Goal: Task Accomplishment & Management: Manage account settings

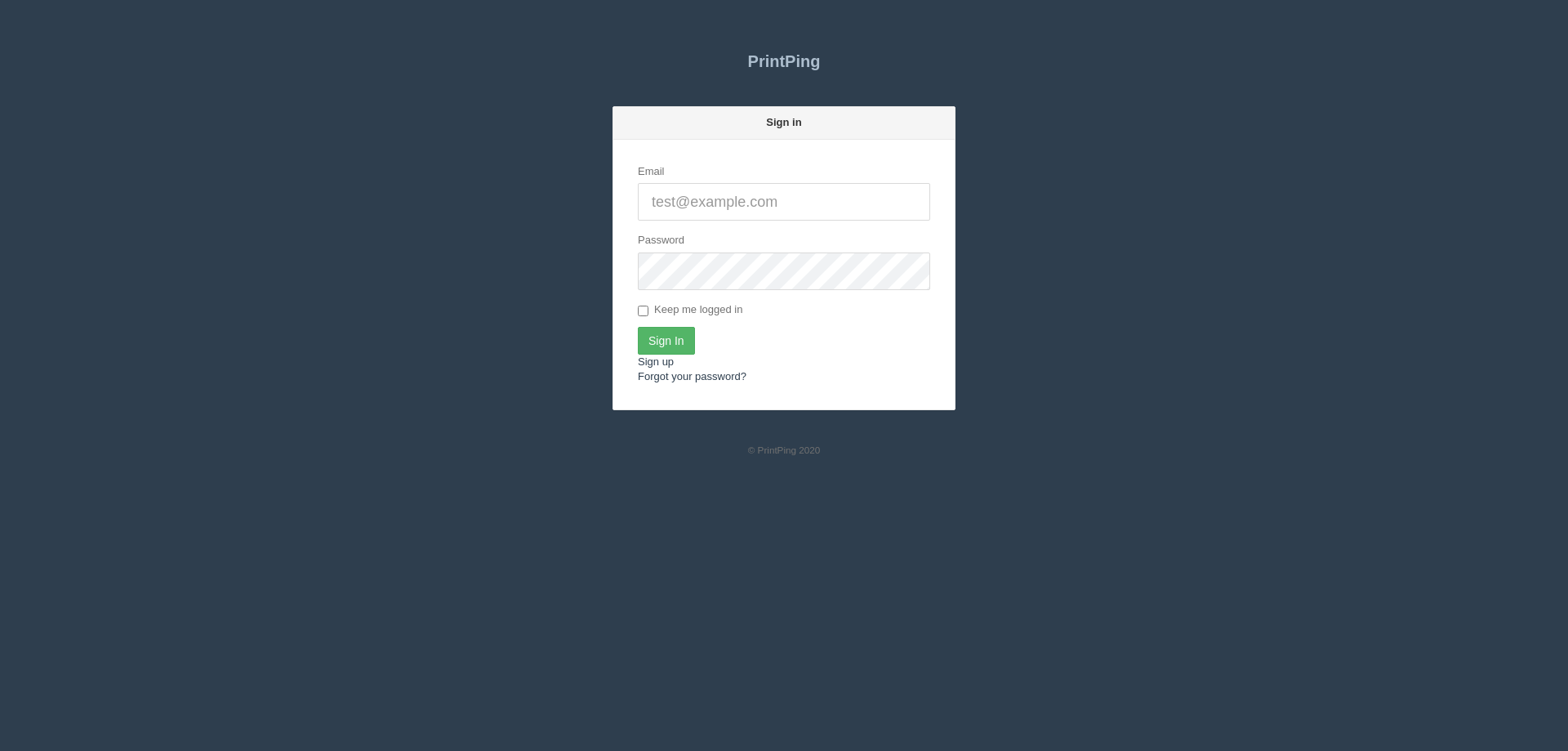
type input "[PERSON_NAME][EMAIL_ADDRESS][DOMAIN_NAME]"
click at [666, 344] on input "Sign In" at bounding box center [666, 341] width 57 height 28
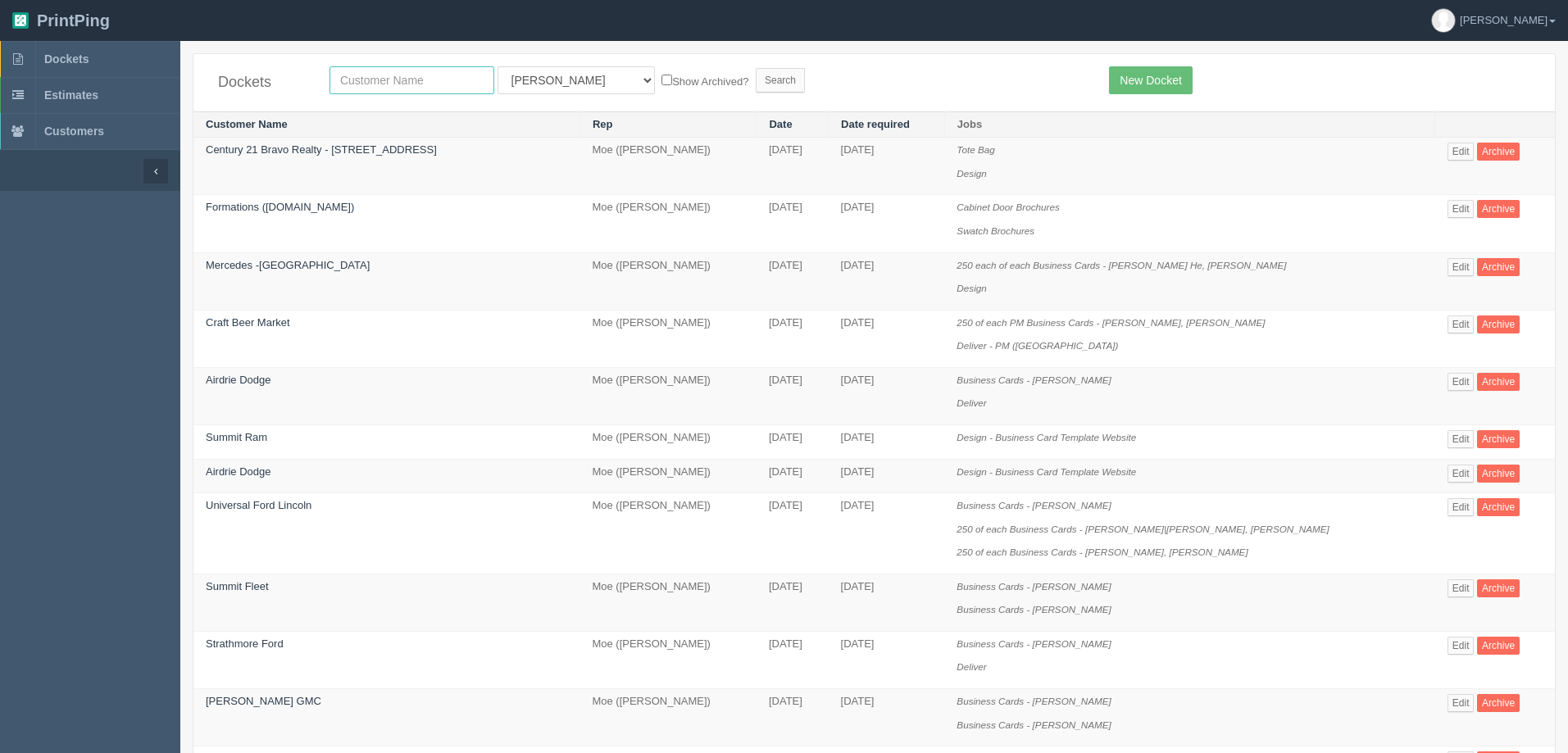
click at [366, 83] on input "text" at bounding box center [412, 80] width 164 height 28
type input "enviros"
click at [755, 68] on input "Search" at bounding box center [780, 80] width 50 height 24
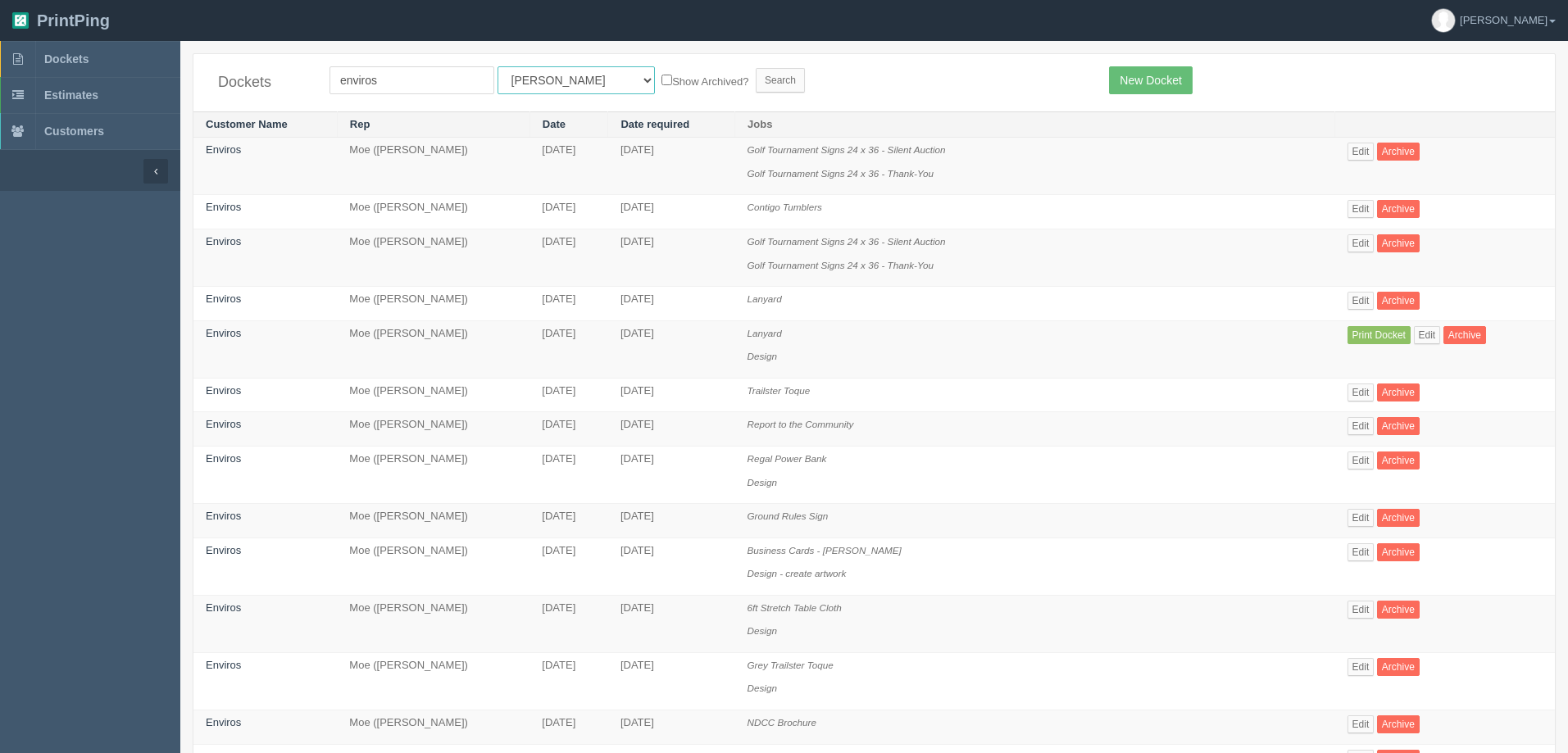
click at [549, 84] on select "All Users Ali Ali Test 1 Aly Amy Ankit Arif Brandon Dan France Greg Jim Mark Ma…" at bounding box center [576, 80] width 158 height 28
select select "1"
click at [497, 66] on select "All Users Ali Ali Test 1 Aly Amy Ankit Arif Brandon Dan France Greg Jim Mark Ma…" at bounding box center [576, 80] width 158 height 28
click at [662, 88] on label "Show Archived?" at bounding box center [705, 80] width 87 height 18
click at [662, 86] on input "Show Archived?" at bounding box center [667, 80] width 11 height 11
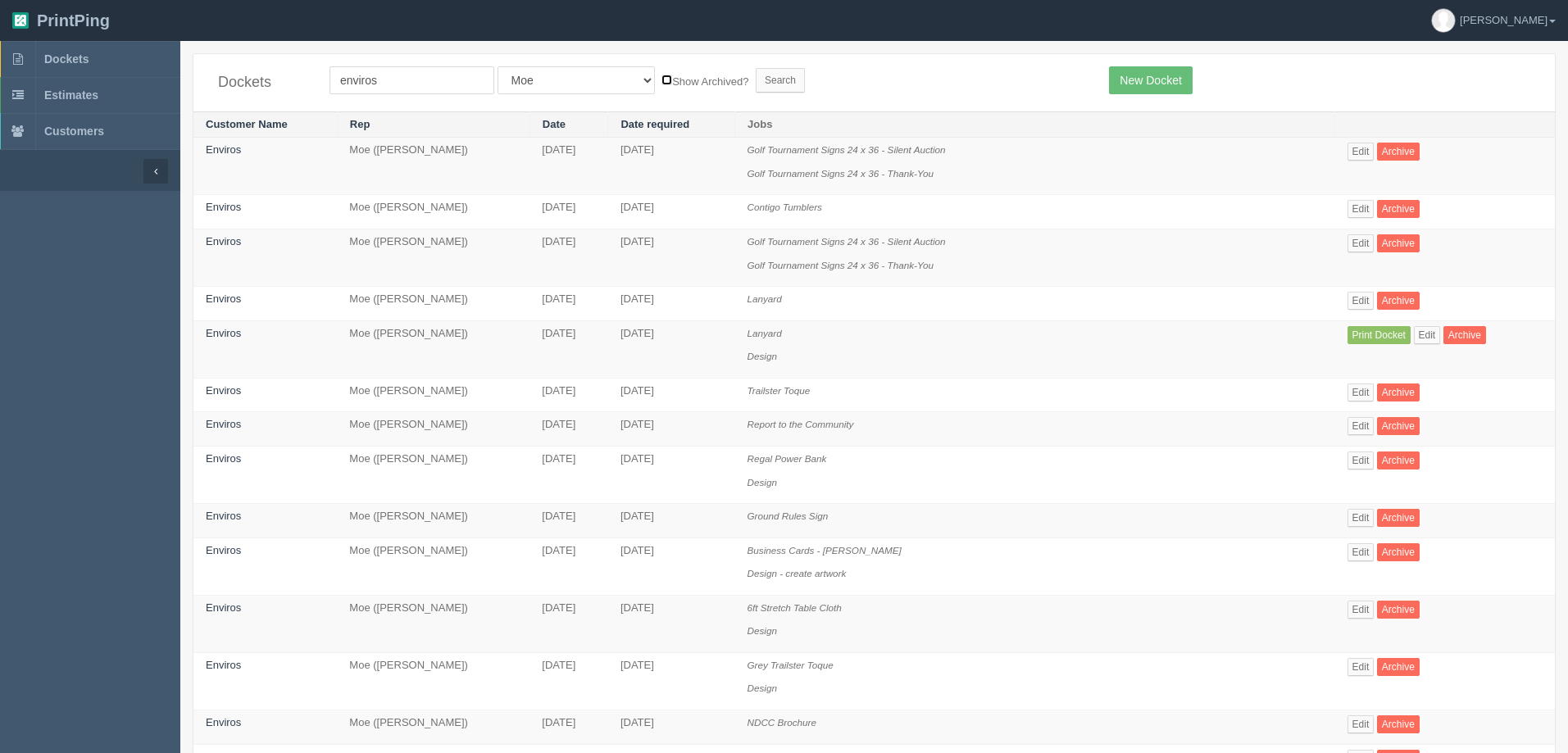
checkbox input "true"
click at [755, 78] on input "Search" at bounding box center [780, 80] width 50 height 24
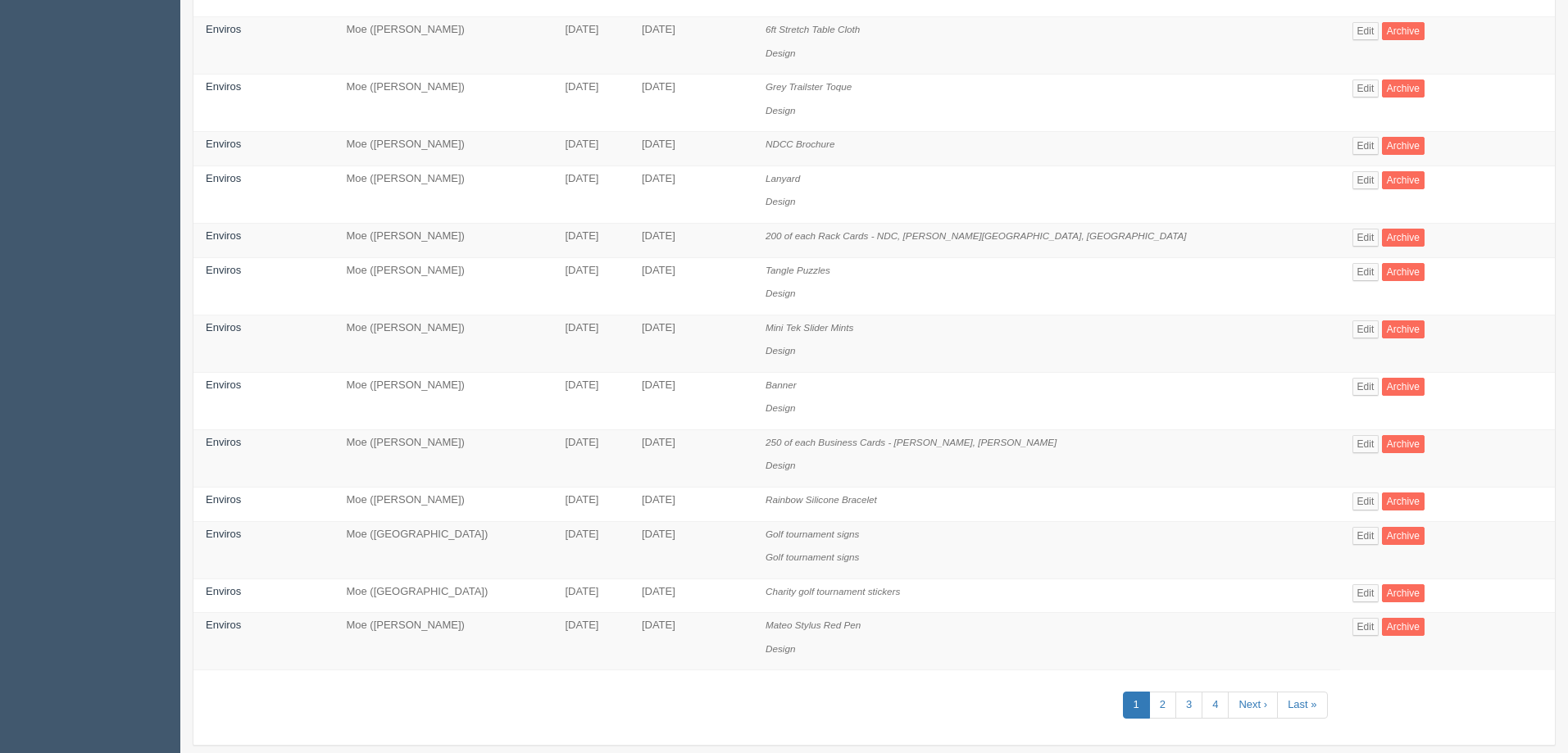
scroll to position [714, 0]
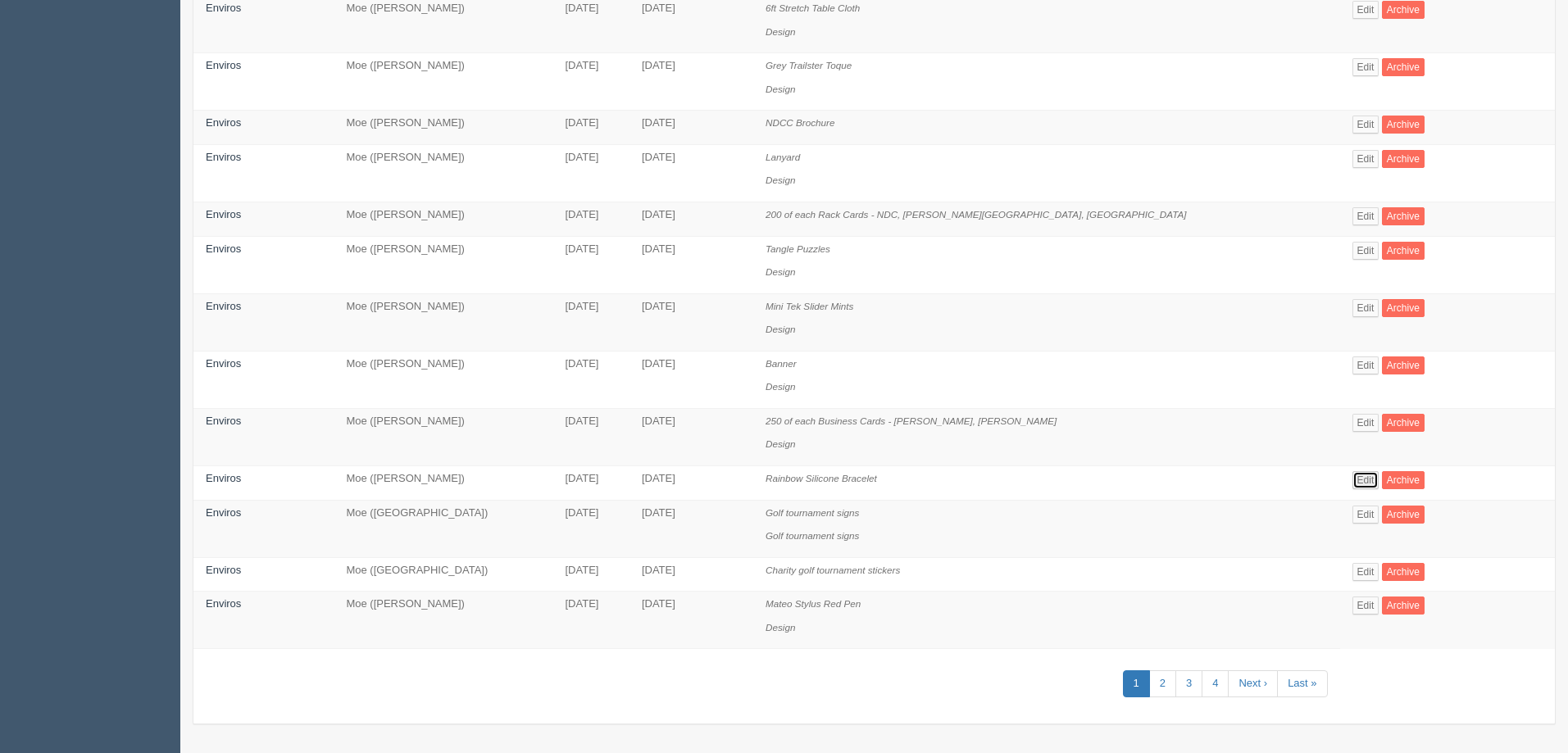
click at [1352, 476] on link "Edit" at bounding box center [1366, 480] width 27 height 18
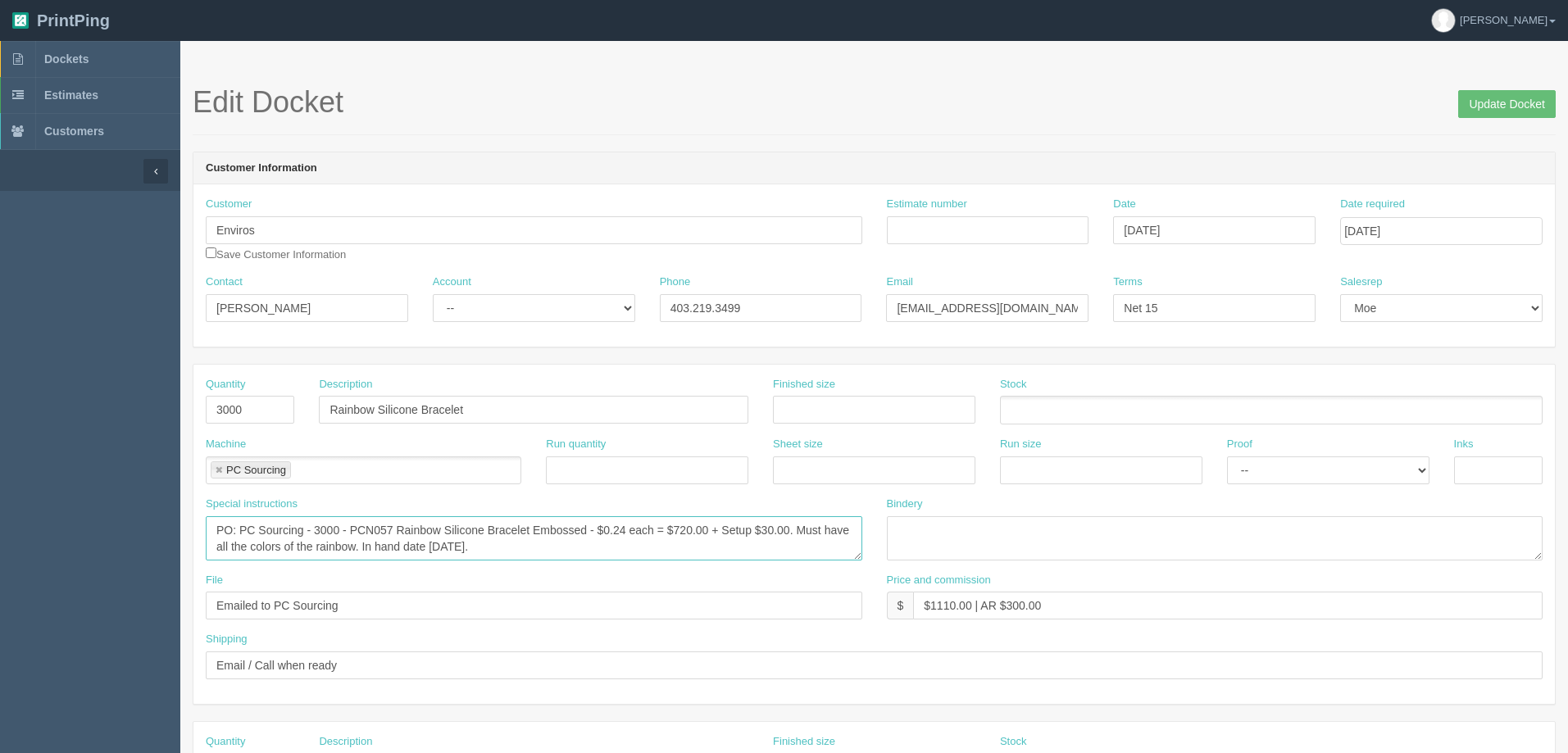
drag, startPoint x: 316, startPoint y: 532, endPoint x: 352, endPoint y: 515, distance: 39.8
click at [326, 525] on textarea "PO: PC Sourcing - 3000 - PCN057 Rainbow Silicone Bracelet Embossed - $0.24 each…" at bounding box center [533, 538] width 657 height 44
click at [1485, 100] on input "Update Docket" at bounding box center [1507, 104] width 97 height 28
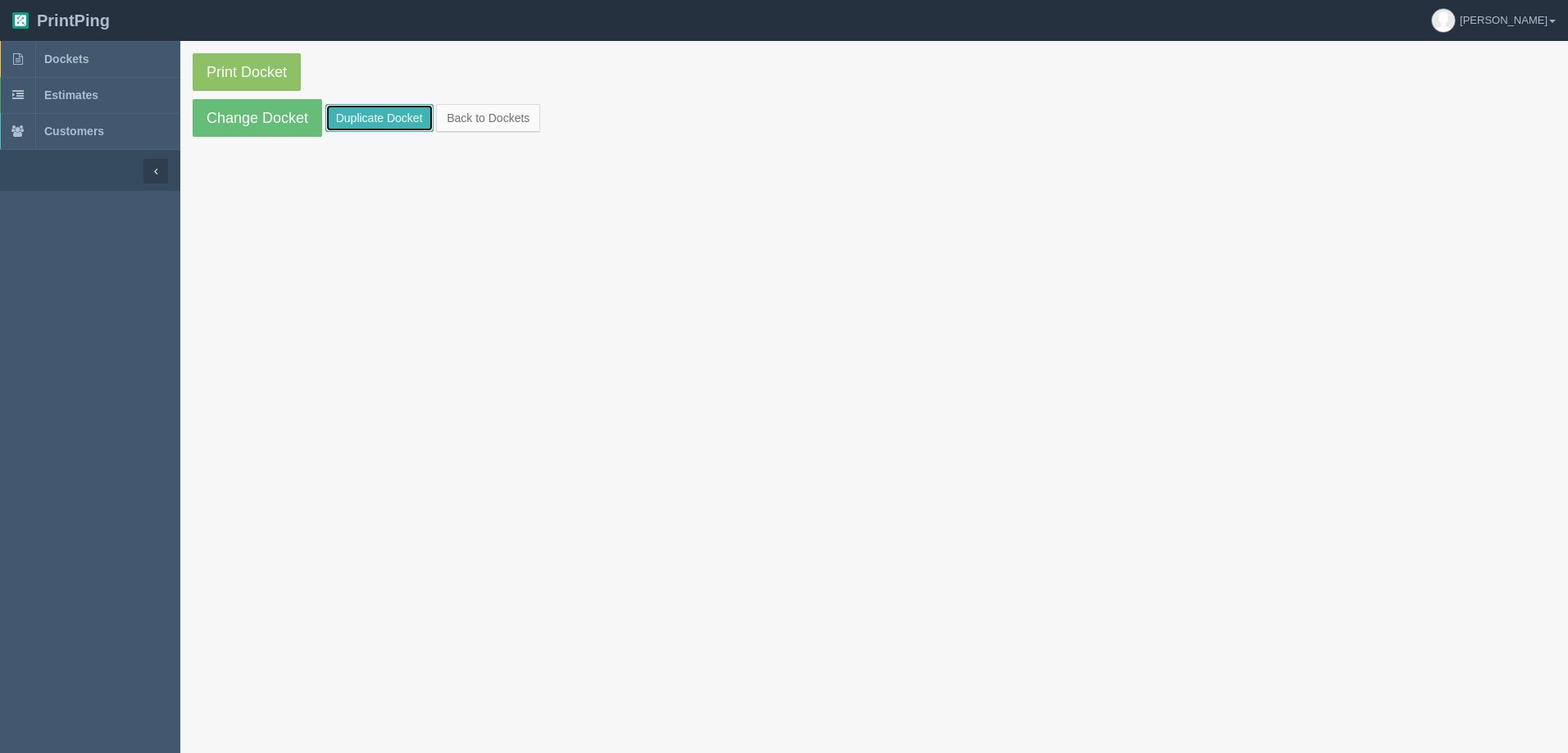
click at [383, 114] on link "Duplicate Docket" at bounding box center [379, 118] width 108 height 28
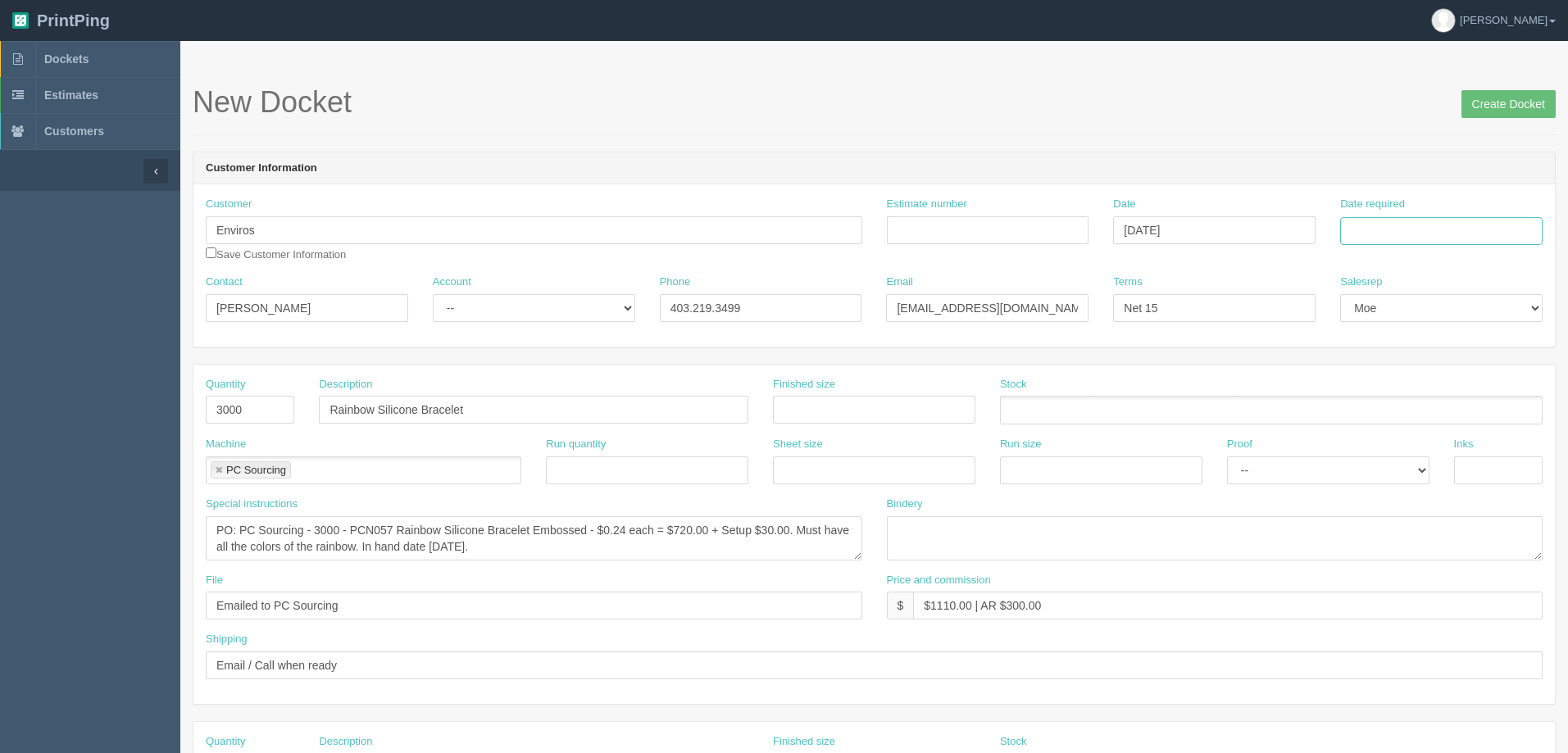
click at [1434, 233] on input "Date required" at bounding box center [1441, 231] width 202 height 28
click at [1395, 458] on th "Today" at bounding box center [1420, 458] width 153 height 23
click at [1442, 407] on td "28" at bounding box center [1445, 412] width 21 height 23
type input "August 28, 2025"
drag, startPoint x: 274, startPoint y: 417, endPoint x: 45, endPoint y: 464, distance: 233.8
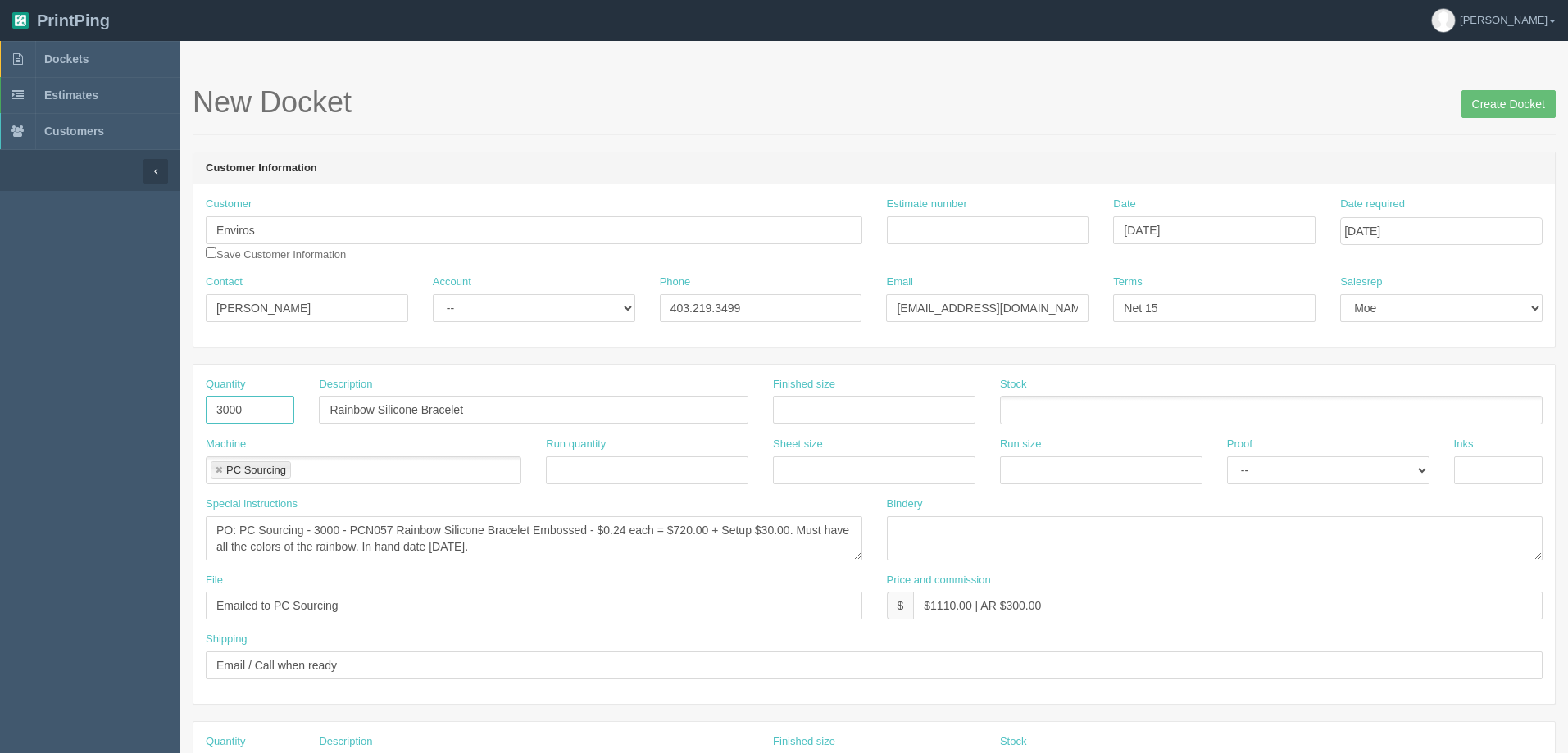
click at [70, 448] on section "Dockets Estimates Customers" at bounding box center [784, 764] width 1568 height 1447
type input "2000"
click at [314, 534] on textarea "PO: PC Sourcing - 3000 - PCN057 Rainbow Silicone Bracelet Embossed - $0.24 each…" at bounding box center [533, 538] width 657 height 44
drag, startPoint x: 674, startPoint y: 531, endPoint x: 693, endPoint y: 529, distance: 19.1
click at [693, 529] on textarea "PO: PC Sourcing - 3000 - PCN057 Rainbow Silicone Bracelet Embossed - $0.24 each…" at bounding box center [533, 538] width 657 height 44
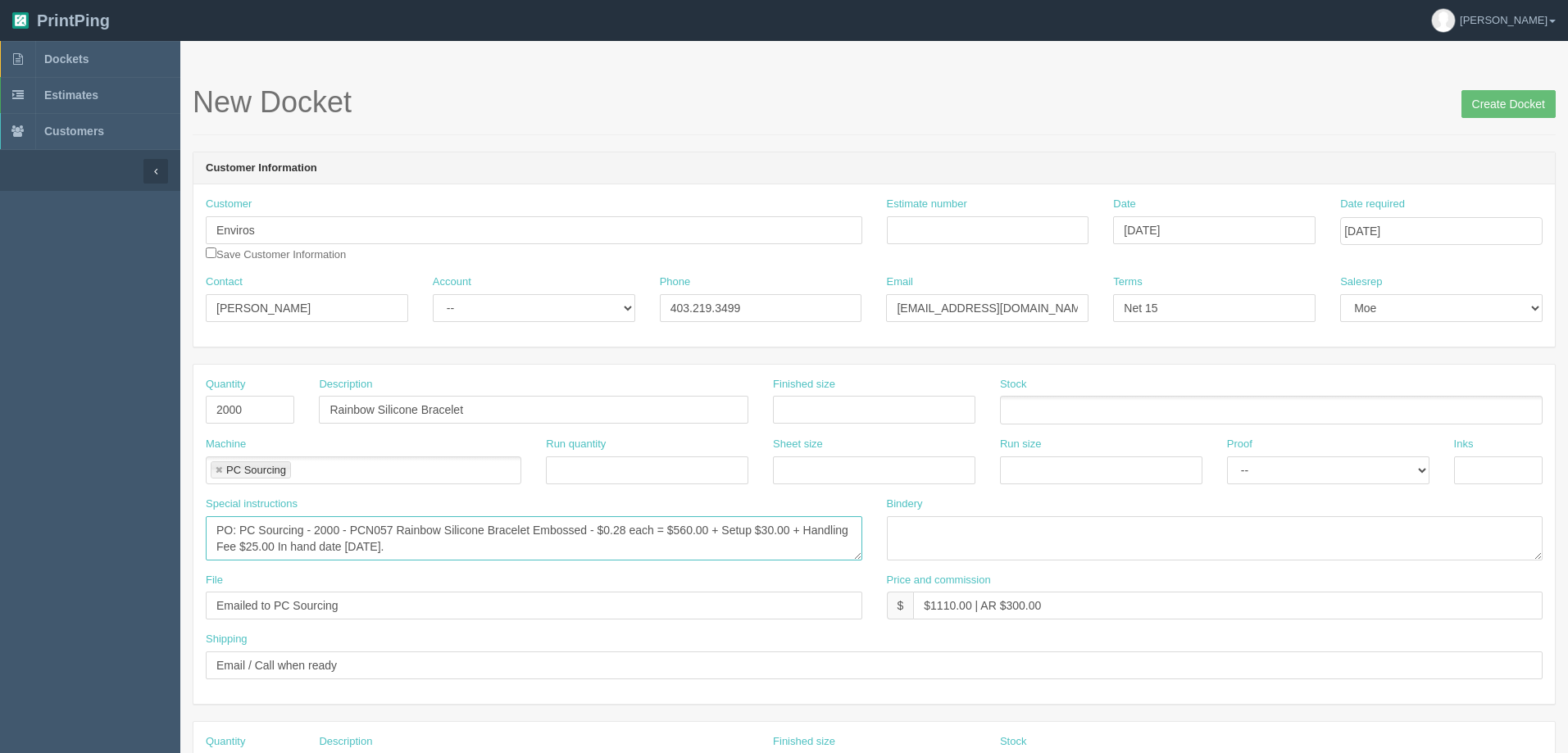
type textarea "PO: PC Sourcing - 2000 - PCN057 Rainbow Silicone Bracelet Embossed - $0.28 each…"
drag, startPoint x: 932, startPoint y: 605, endPoint x: 969, endPoint y: 606, distance: 37.0
click at [969, 606] on input "$1110.00 | AR $300.00" at bounding box center [1227, 605] width 630 height 28
drag, startPoint x: 1008, startPoint y: 607, endPoint x: 1398, endPoint y: 548, distance: 394.4
click at [1398, 548] on div "Quantity 2000 Description Rainbow Silicone Bracelet Finished size Stock Machine…" at bounding box center [874, 534] width 1362 height 340
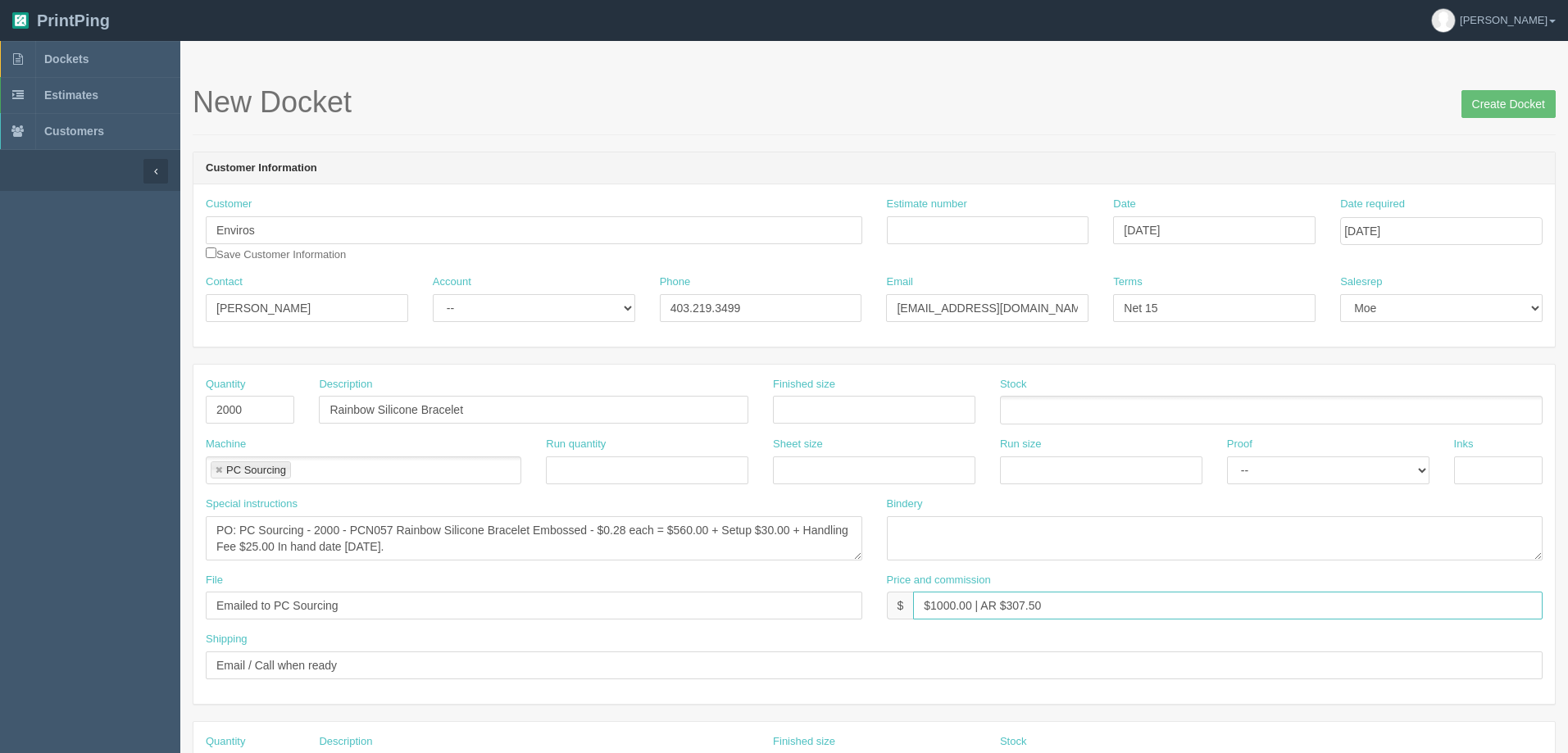
type input "$1000.00 | AR $307.50"
drag, startPoint x: 205, startPoint y: 316, endPoint x: -373, endPoint y: 316, distance: 578.0
click at [0, 316] on html "PrintPing Dan Edit account ( dan@allrush.ca ) Logout Dockets Estimates Customers" at bounding box center [784, 743] width 1568 height 1488
drag, startPoint x: 294, startPoint y: 303, endPoint x: -96, endPoint y: 319, distance: 390.3
click at [0, 319] on html "PrintPing Dan Edit account ( dan@allrush.ca ) Logout Dockets Estimates Customers" at bounding box center [784, 743] width 1568 height 1488
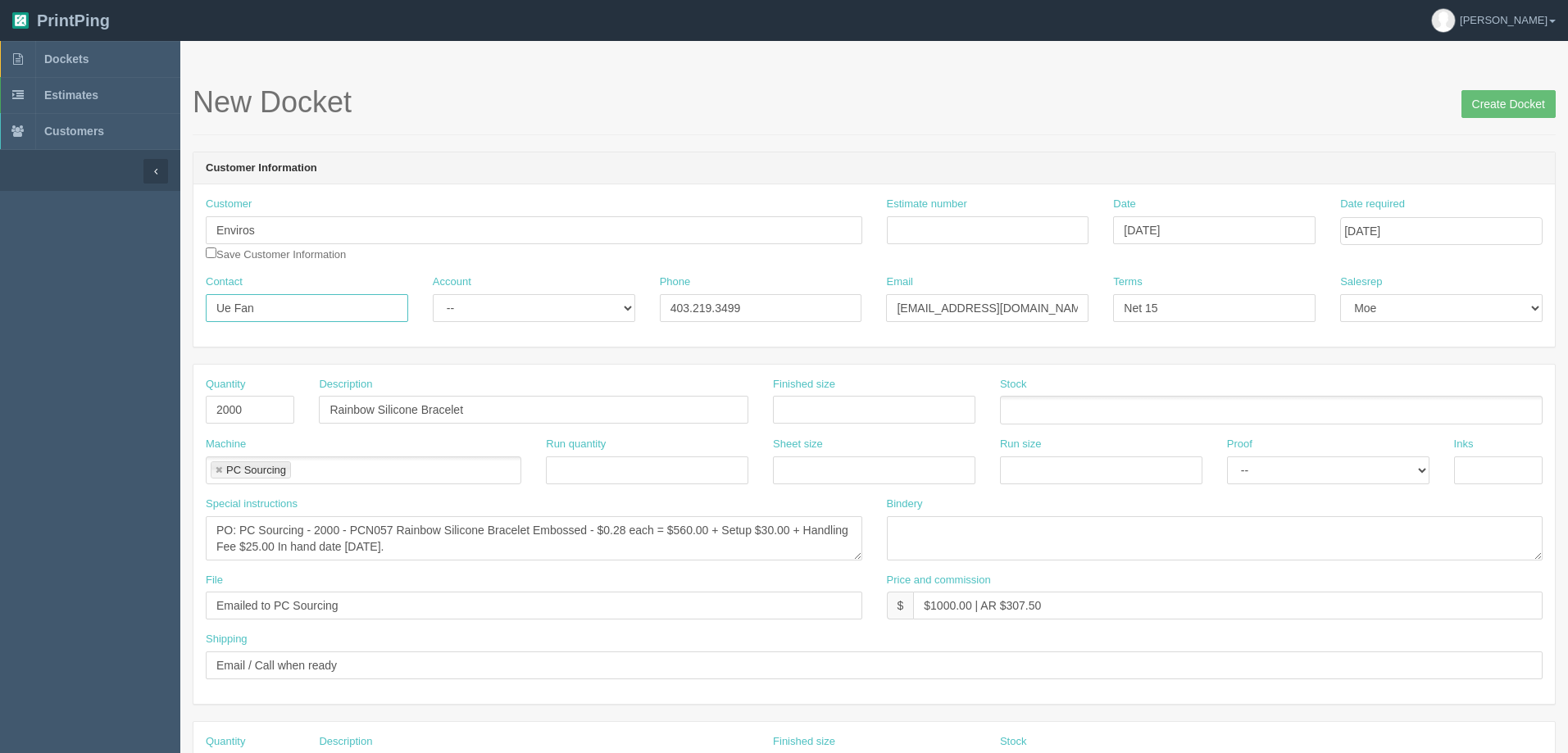
click at [223, 316] on input "Ue Fan" at bounding box center [307, 307] width 202 height 28
type input "Yue Fan"
drag, startPoint x: 1028, startPoint y: 310, endPoint x: 623, endPoint y: 311, distance: 405.0
click at [618, 311] on div "Contact Yue Fan Account -- Existing Client Allrush Client Rep Client Phone 403.…" at bounding box center [874, 304] width 1362 height 59
paste input "yfan"
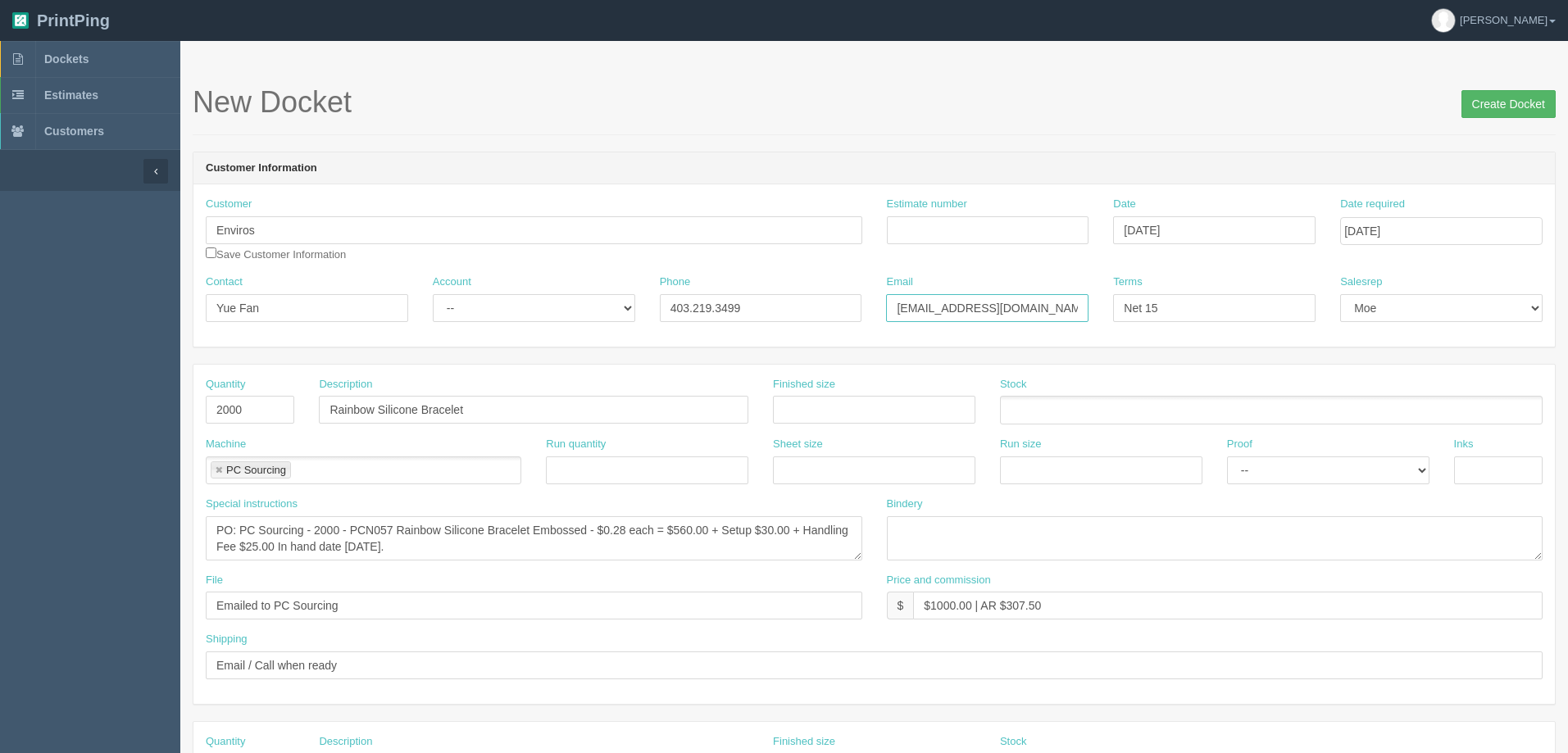
type input "yfan@enviros.org"
click at [1513, 109] on input "Create Docket" at bounding box center [1508, 104] width 94 height 28
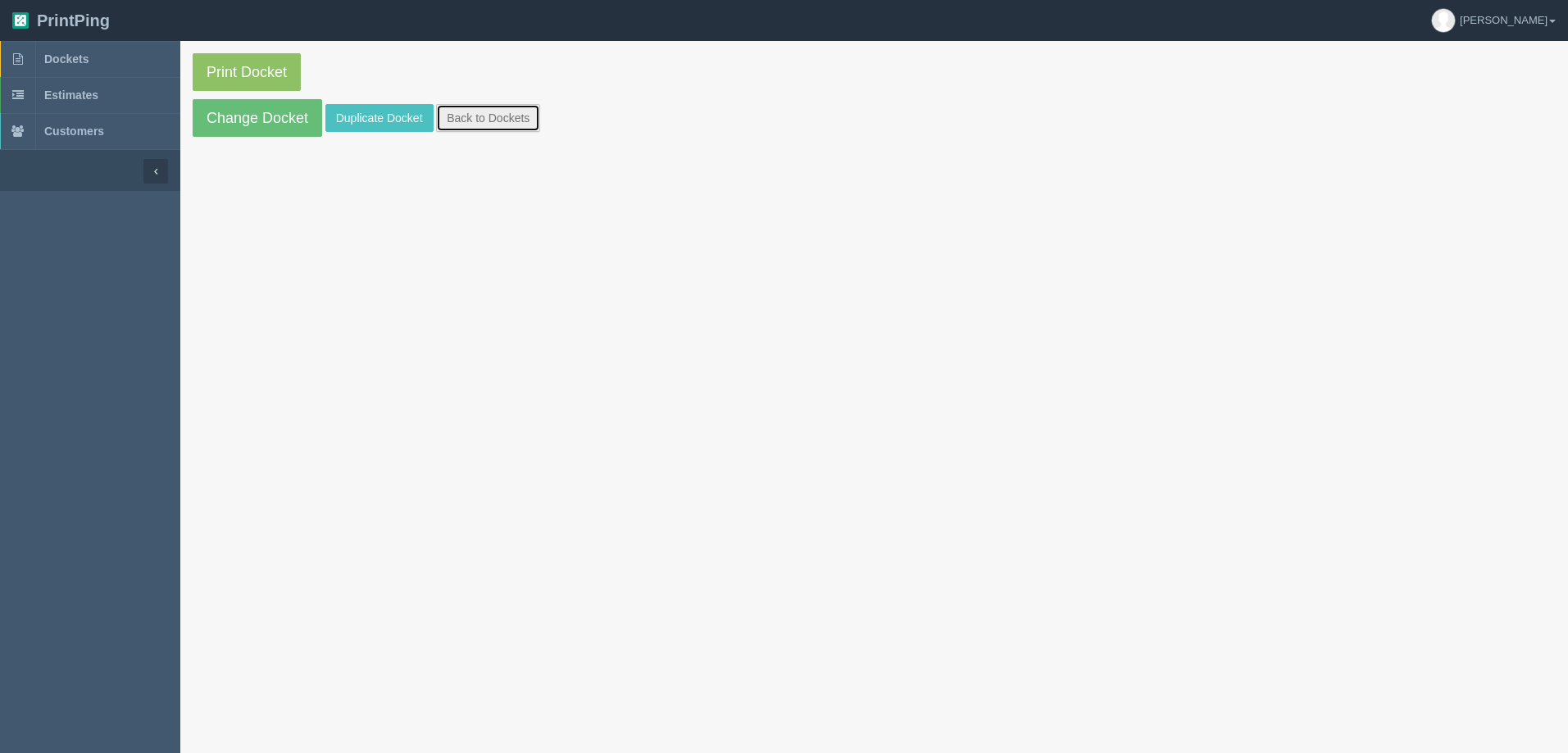
click at [511, 117] on link "Back to Dockets" at bounding box center [488, 118] width 104 height 28
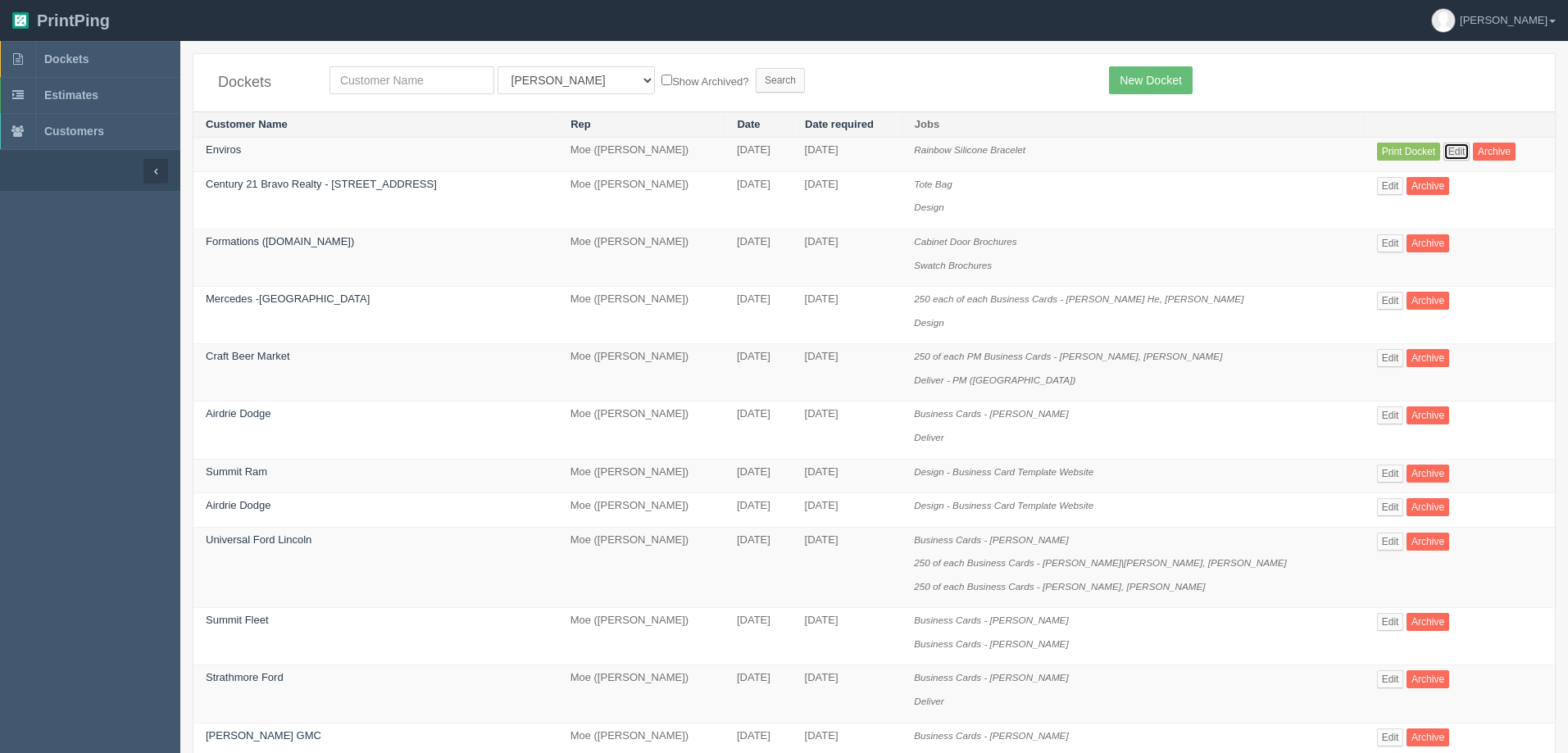
drag, startPoint x: 1436, startPoint y: 155, endPoint x: 1349, endPoint y: 175, distance: 89.3
click at [1443, 155] on link "Edit" at bounding box center [1457, 152] width 27 height 18
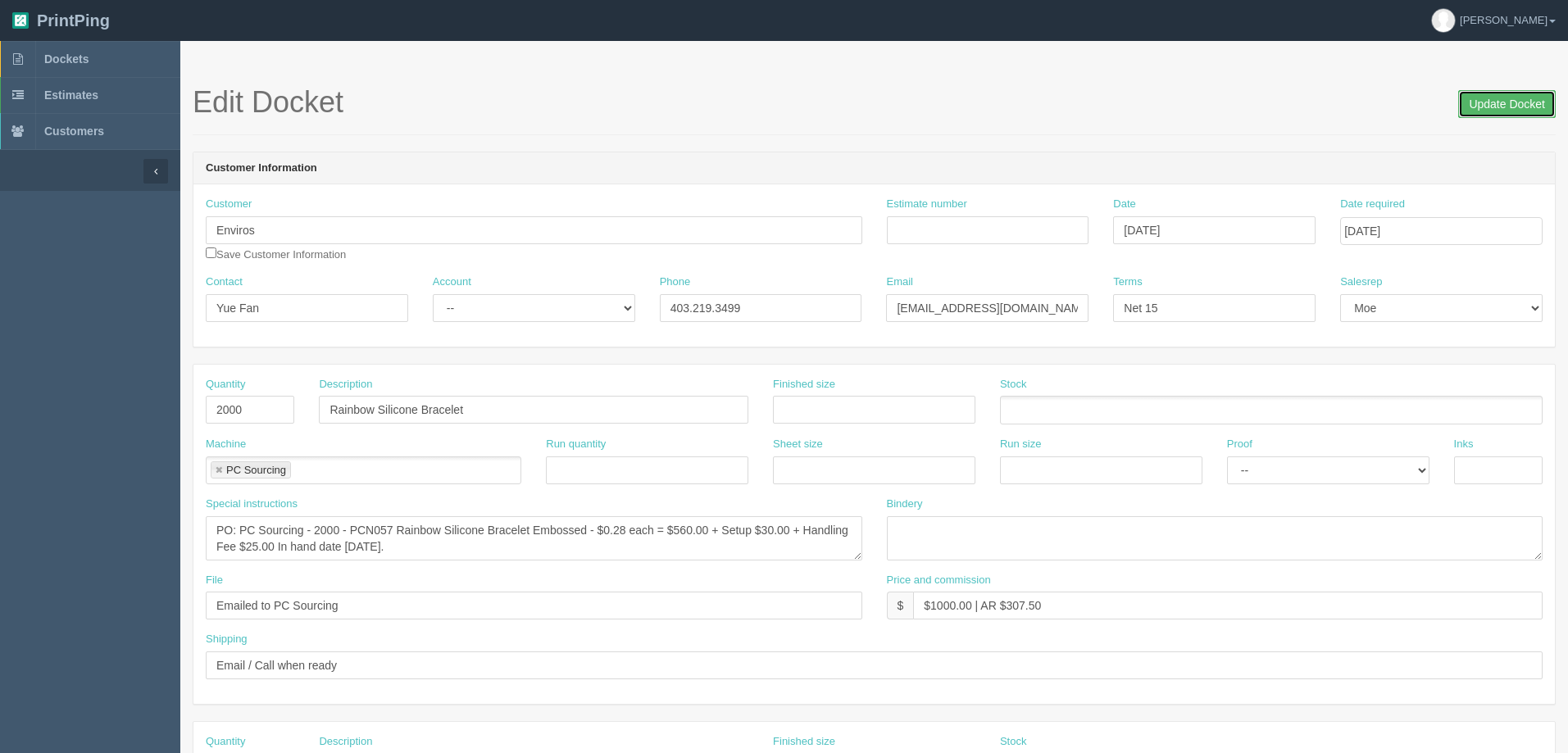
click at [1504, 108] on input "Update Docket" at bounding box center [1507, 104] width 97 height 28
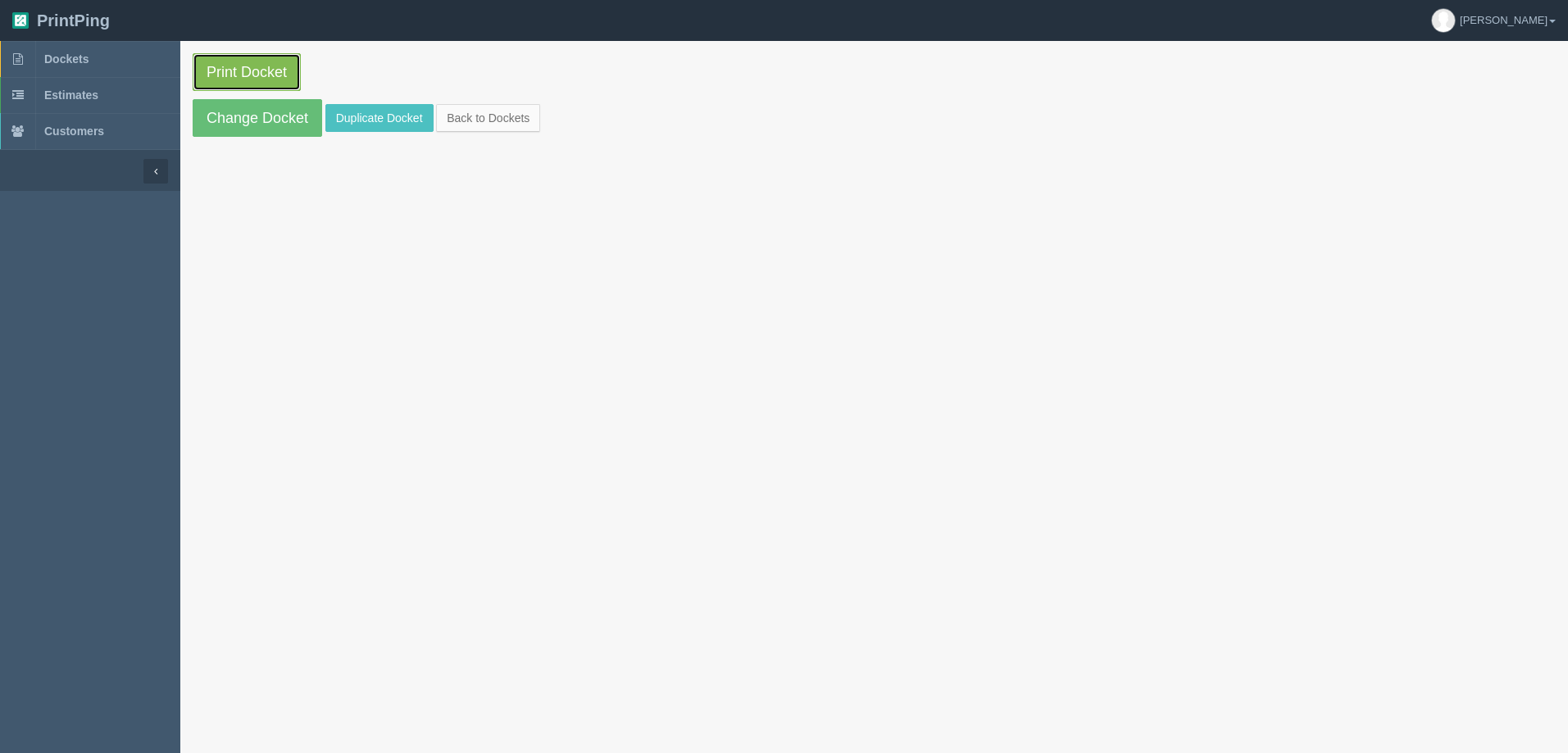
click at [283, 69] on link "Print Docket" at bounding box center [246, 72] width 108 height 38
